Goal: Find specific page/section: Find specific page/section

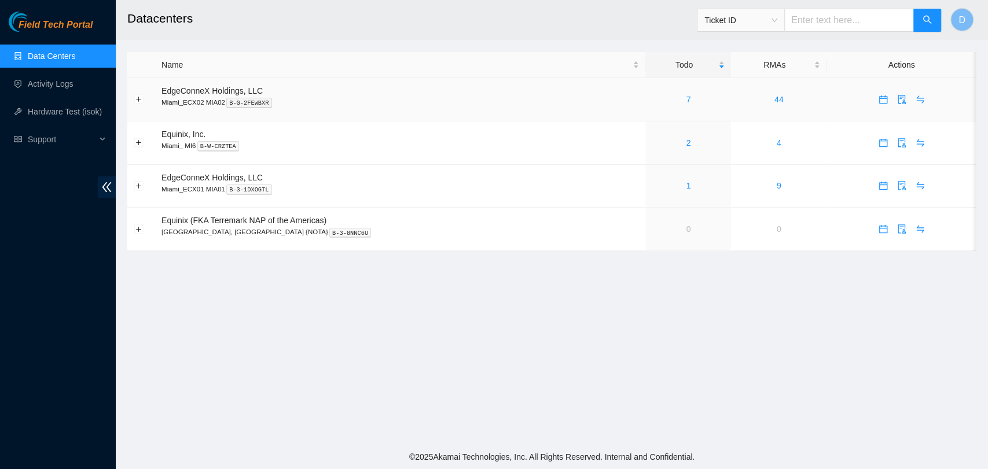
click at [653, 108] on td "7" at bounding box center [688, 99] width 86 height 43
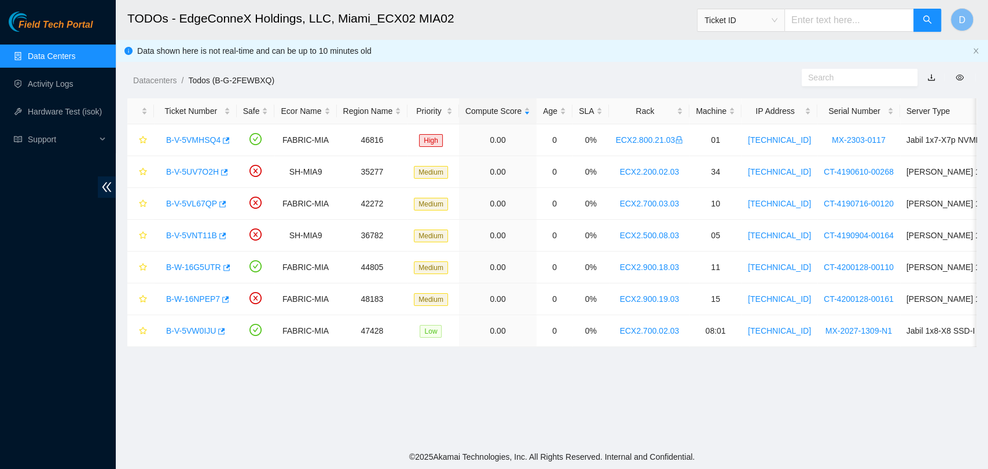
click at [56, 52] on link "Data Centers" at bounding box center [51, 56] width 47 height 9
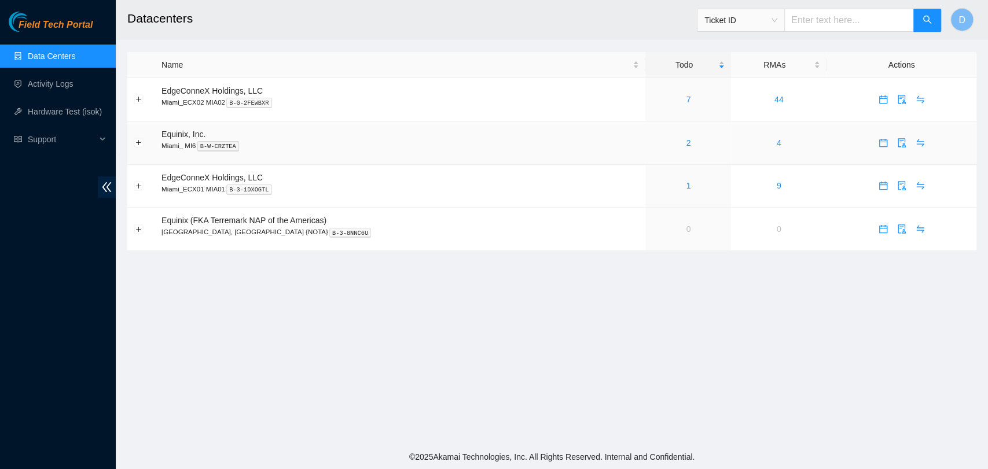
click at [656, 154] on td "2" at bounding box center [688, 143] width 86 height 43
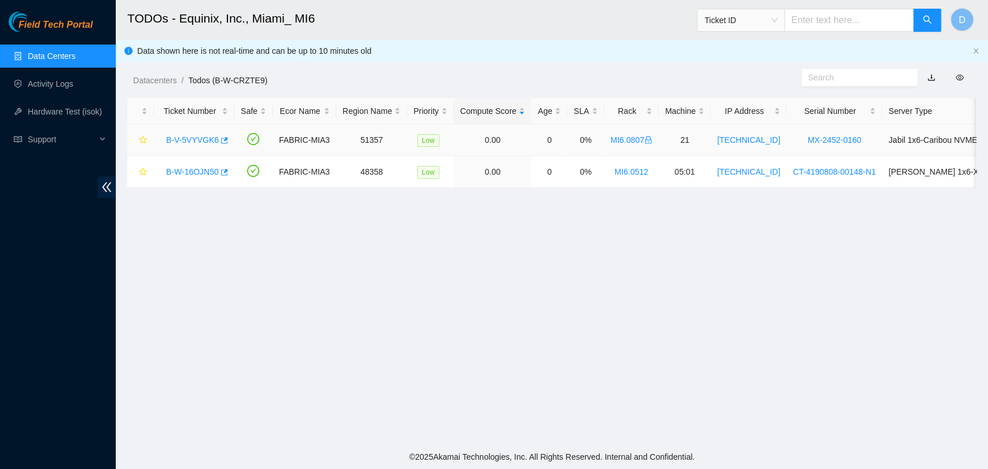
click at [204, 140] on link "B-V-5VYVGK6" at bounding box center [192, 139] width 53 height 9
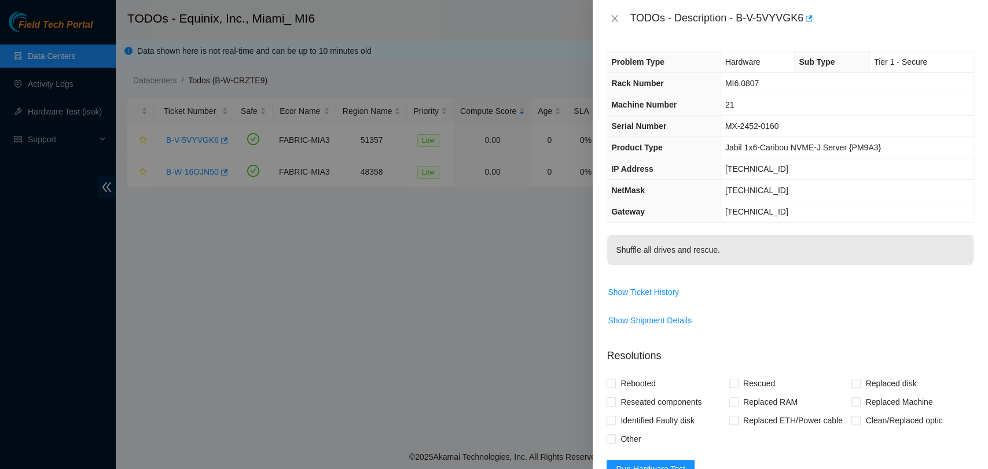
click at [796, 249] on p "Shuffle all drives and rescue." at bounding box center [790, 250] width 366 height 30
click at [606, 20] on div "TODOs - Description - B-V-5VYVGK6" at bounding box center [790, 18] width 395 height 37
click at [612, 19] on icon "close" at bounding box center [614, 18] width 9 height 9
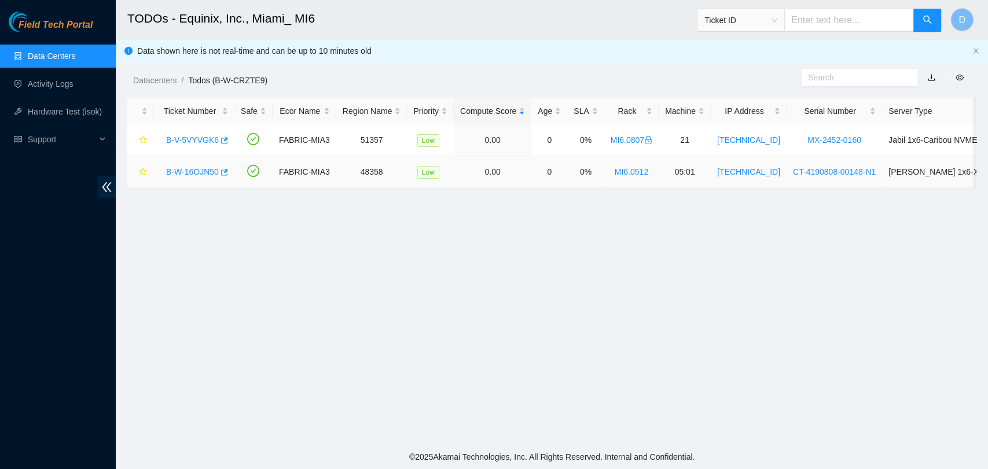
click at [190, 168] on link "B-W-16OJN50" at bounding box center [192, 171] width 53 height 9
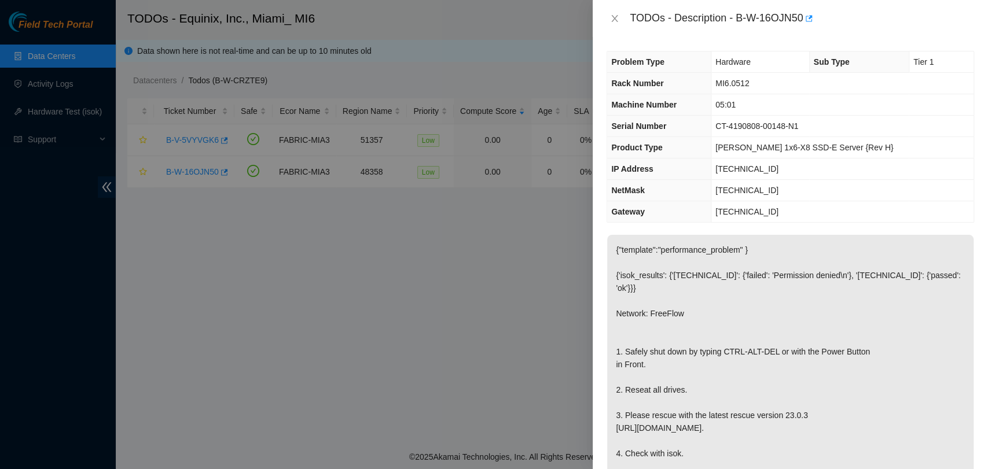
click at [607, 12] on div "TODOs - Description - B-W-16OJN50" at bounding box center [791, 18] width 368 height 19
click at [616, 21] on icon "close" at bounding box center [615, 18] width 6 height 7
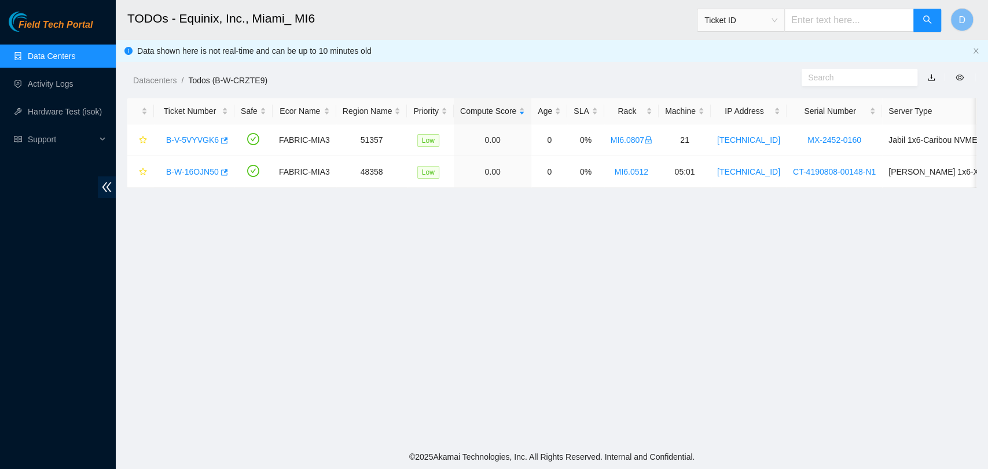
click at [46, 53] on link "Data Centers" at bounding box center [51, 56] width 47 height 9
